Goal: Information Seeking & Learning: Learn about a topic

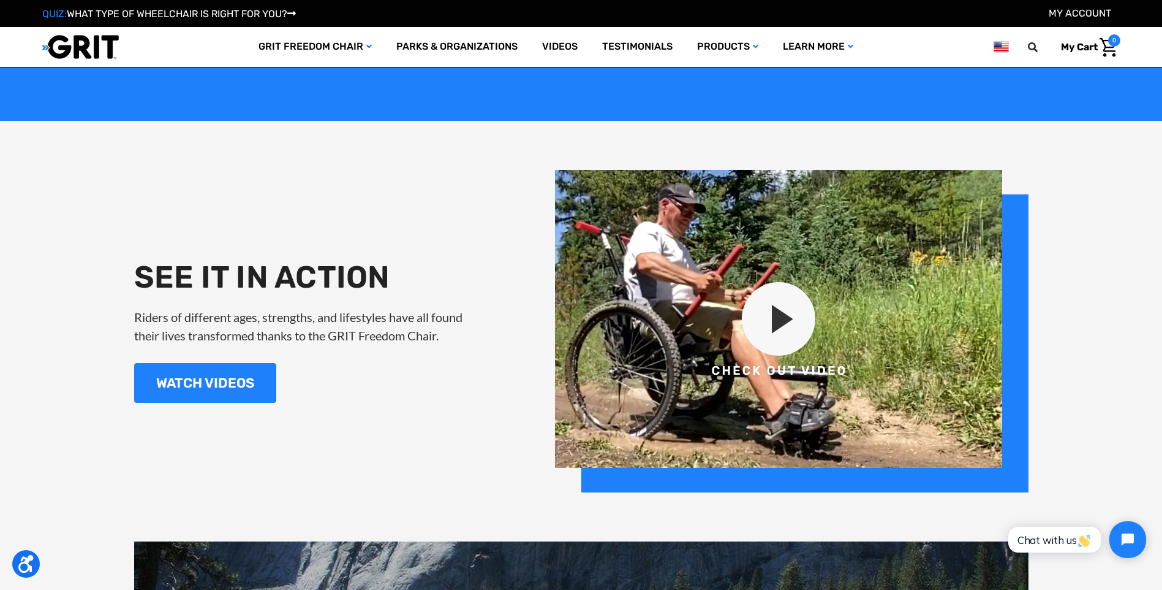
scroll to position [1409, 0]
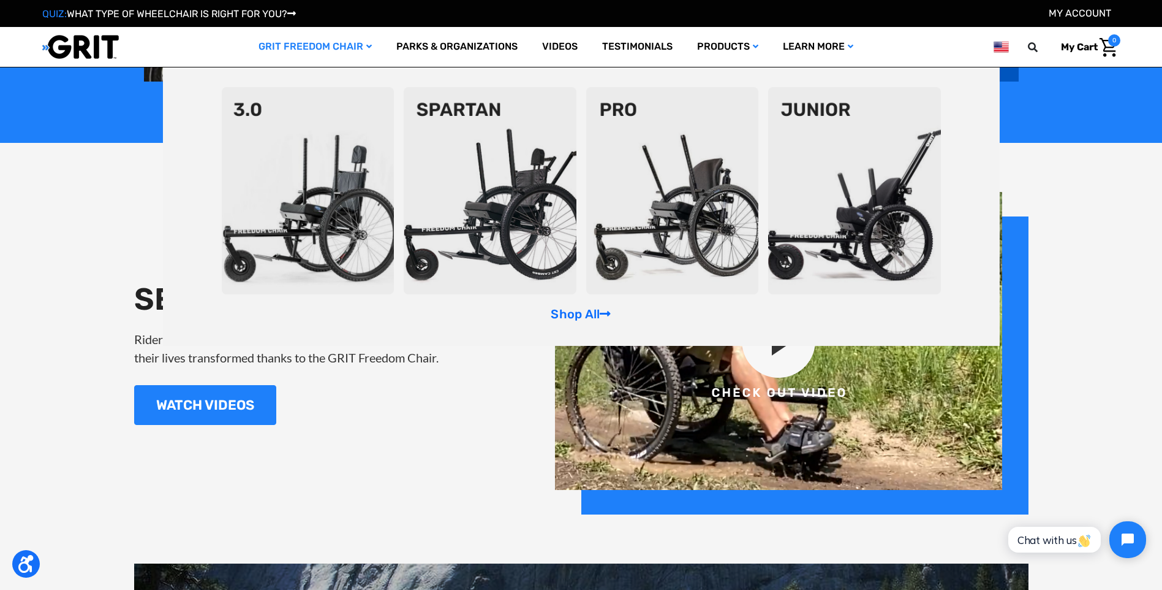
click at [817, 171] on img at bounding box center [854, 190] width 173 height 207
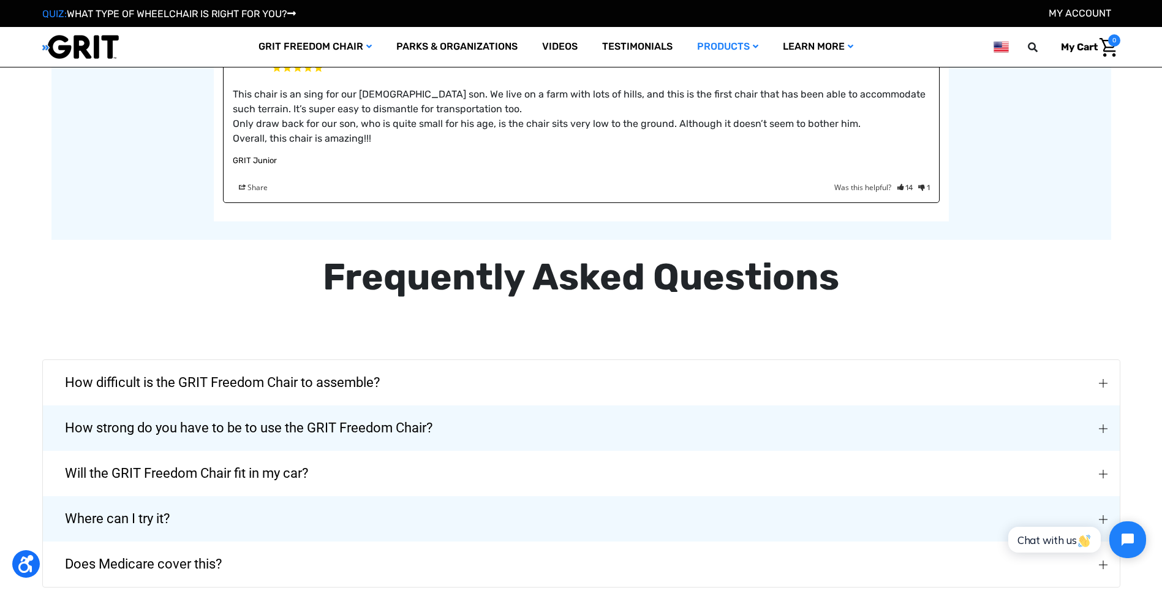
scroll to position [2084, 0]
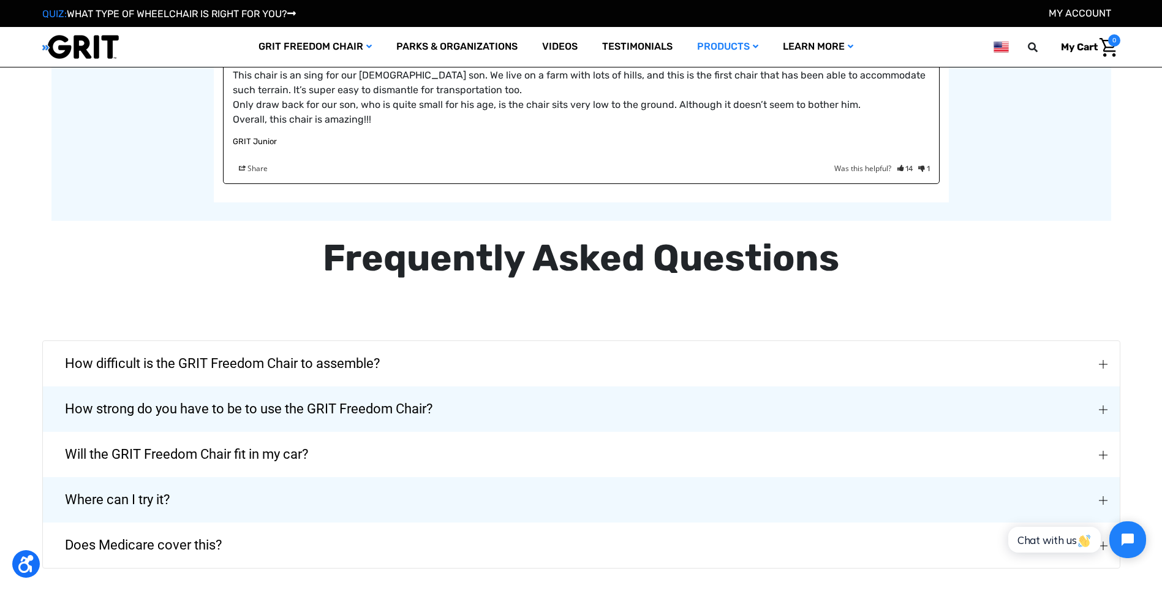
click at [64, 357] on span "How difficult is the GRIT Freedom Chair to assemble?" at bounding box center [223, 363] width 352 height 44
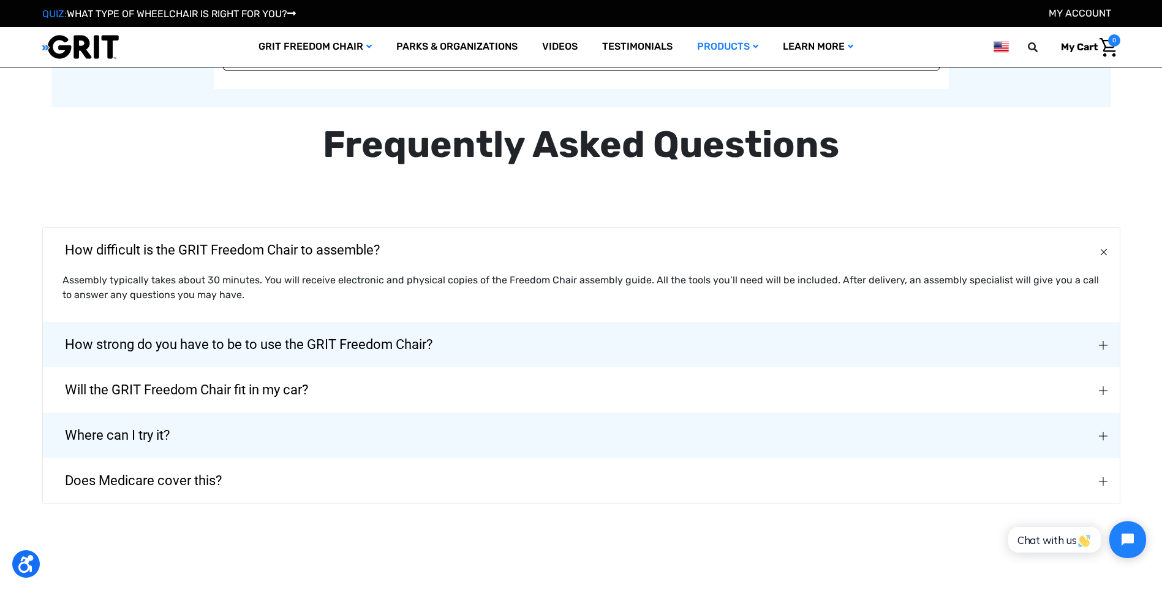
scroll to position [2206, 0]
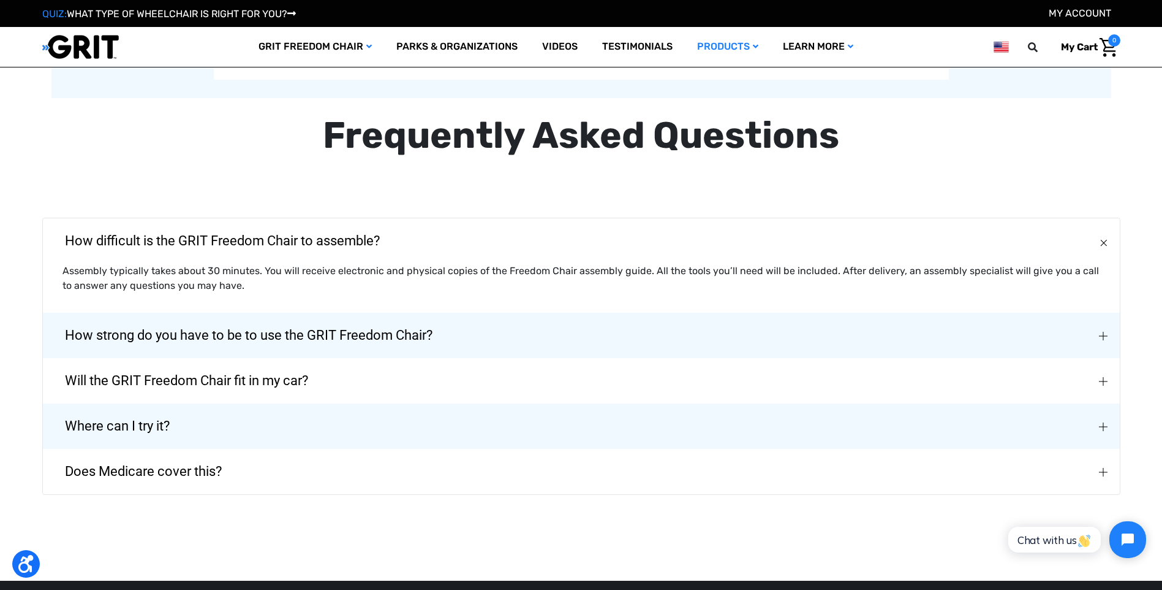
click at [56, 352] on span "How strong do you have to be to use the GRIT Freedom Chair?" at bounding box center [249, 335] width 404 height 44
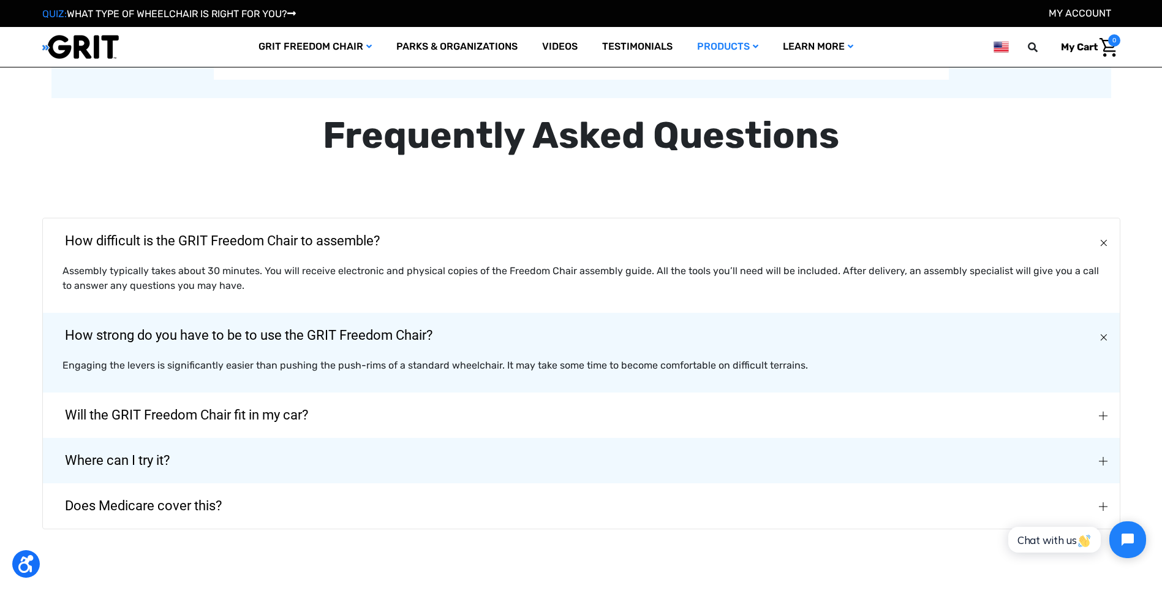
click at [172, 454] on span "Where can I try it?" at bounding box center [118, 460] width 142 height 44
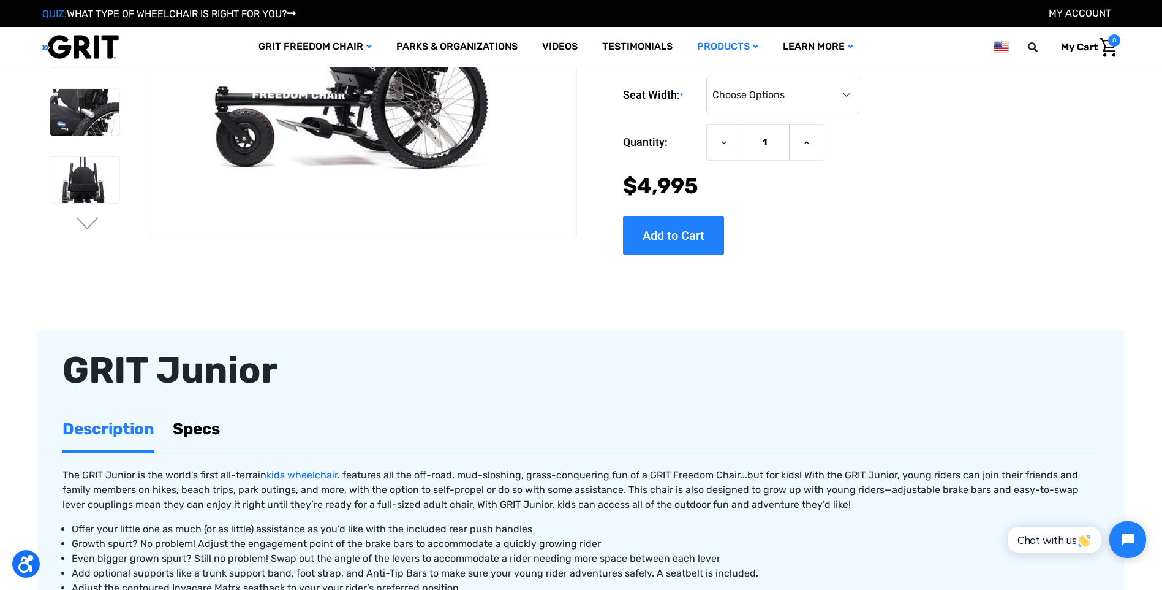
scroll to position [0, 0]
